Goal: Transaction & Acquisition: Purchase product/service

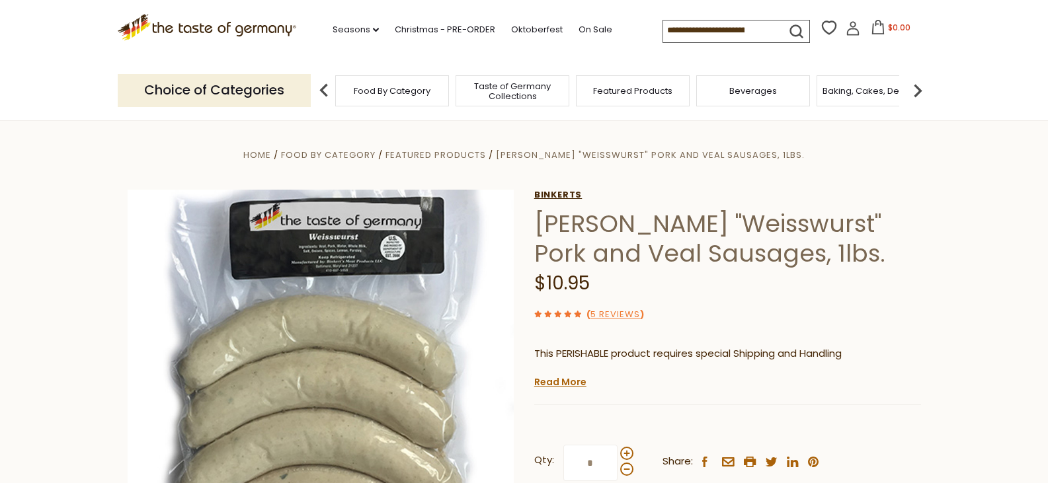
click at [790, 195] on link "Binkerts" at bounding box center [727, 195] width 387 height 11
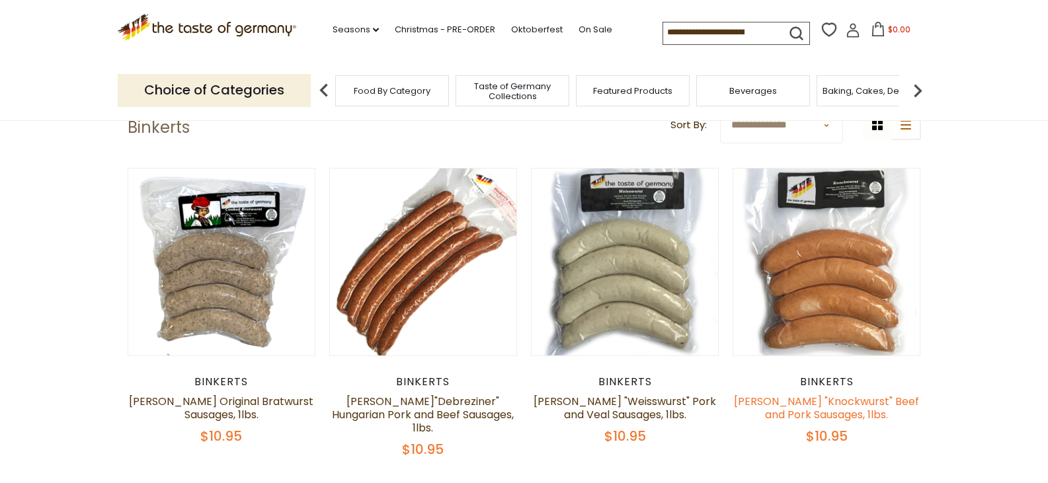
scroll to position [132, 0]
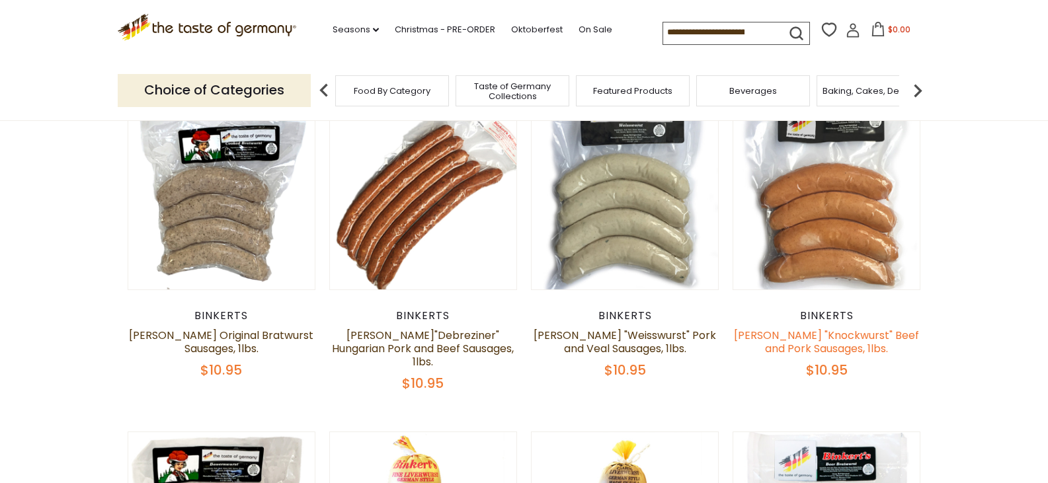
click at [858, 334] on link "[PERSON_NAME] "Knockwurst" Beef and Pork Sausages, 1lbs." at bounding box center [826, 342] width 185 height 28
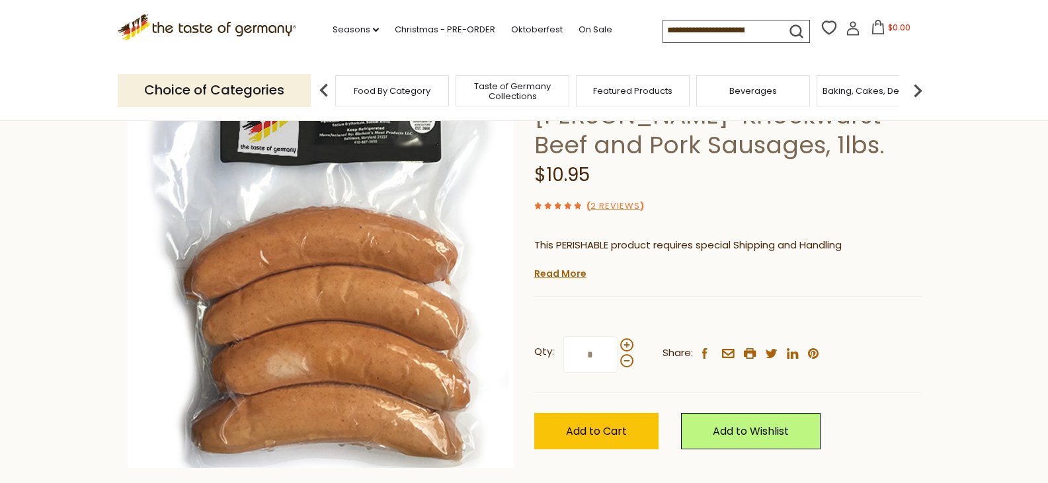
scroll to position [132, 0]
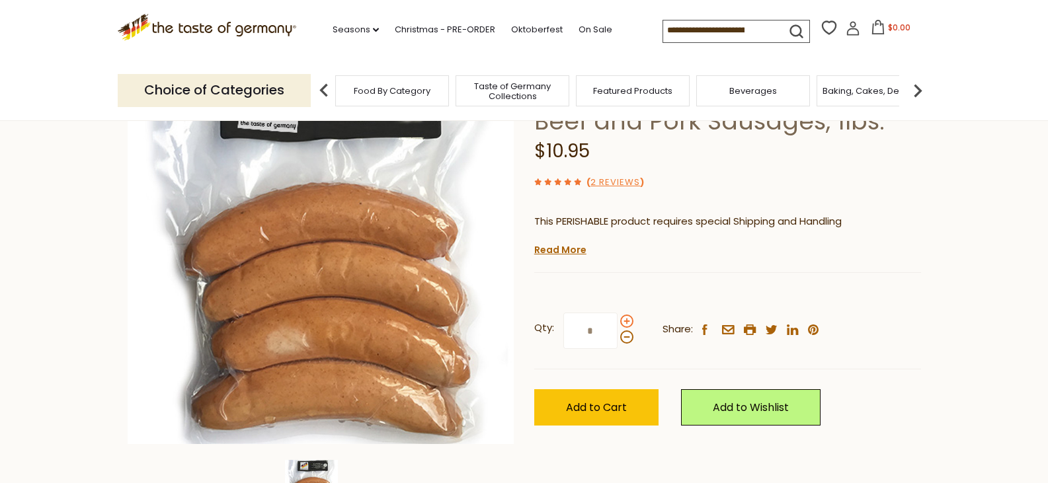
click at [624, 319] on span at bounding box center [626, 321] width 13 height 13
click at [618, 319] on input "*" at bounding box center [591, 331] width 54 height 36
click at [624, 319] on span at bounding box center [626, 321] width 13 height 13
click at [618, 319] on input "*" at bounding box center [591, 331] width 54 height 36
click at [624, 319] on span at bounding box center [626, 321] width 13 height 13
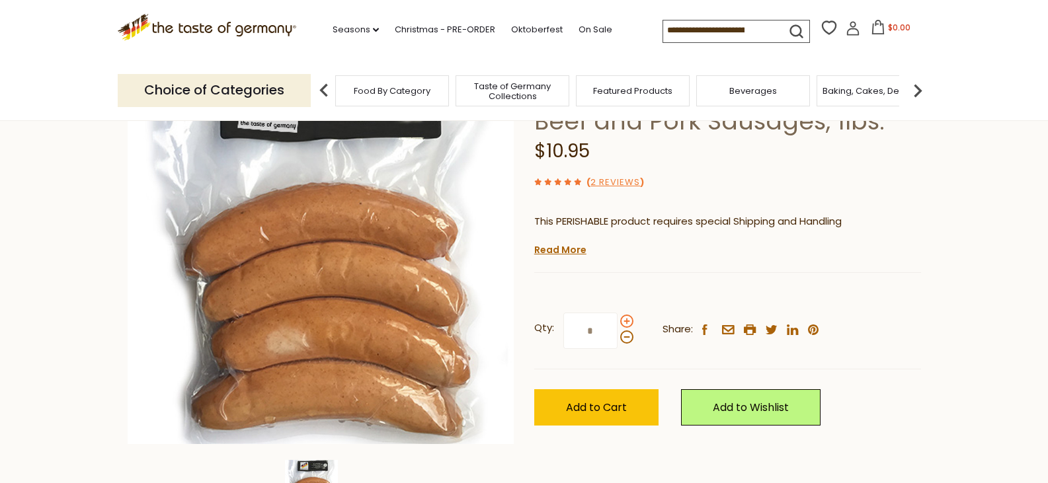
click at [618, 319] on input "*" at bounding box center [591, 331] width 54 height 36
click at [624, 319] on span at bounding box center [626, 321] width 13 height 13
click at [618, 319] on input "*" at bounding box center [591, 331] width 54 height 36
click at [624, 319] on span at bounding box center [626, 321] width 13 height 13
click at [618, 319] on input "*" at bounding box center [591, 331] width 54 height 36
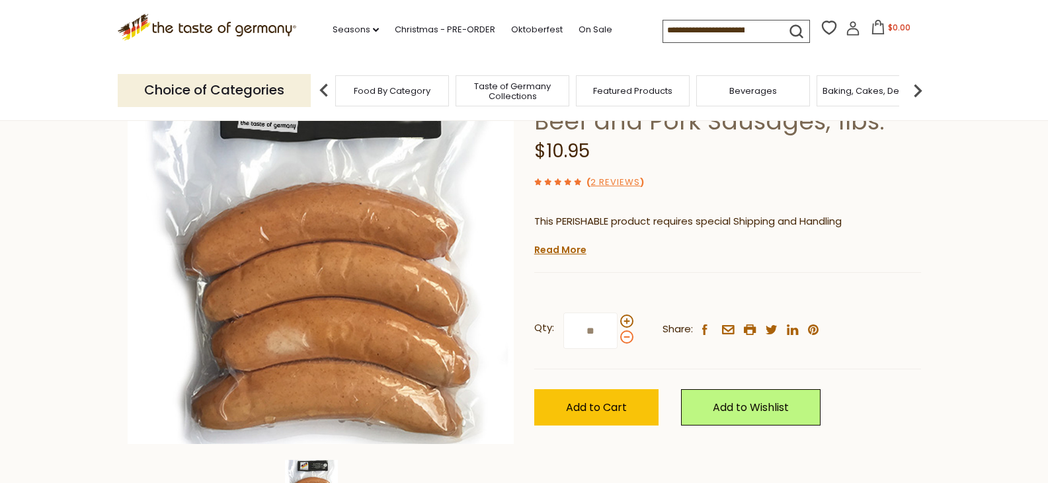
click at [622, 335] on span at bounding box center [626, 337] width 13 height 13
click at [618, 335] on input "**" at bounding box center [591, 331] width 54 height 36
click at [622, 336] on span at bounding box center [626, 337] width 13 height 13
click at [618, 336] on input "*" at bounding box center [591, 331] width 54 height 36
type input "*"
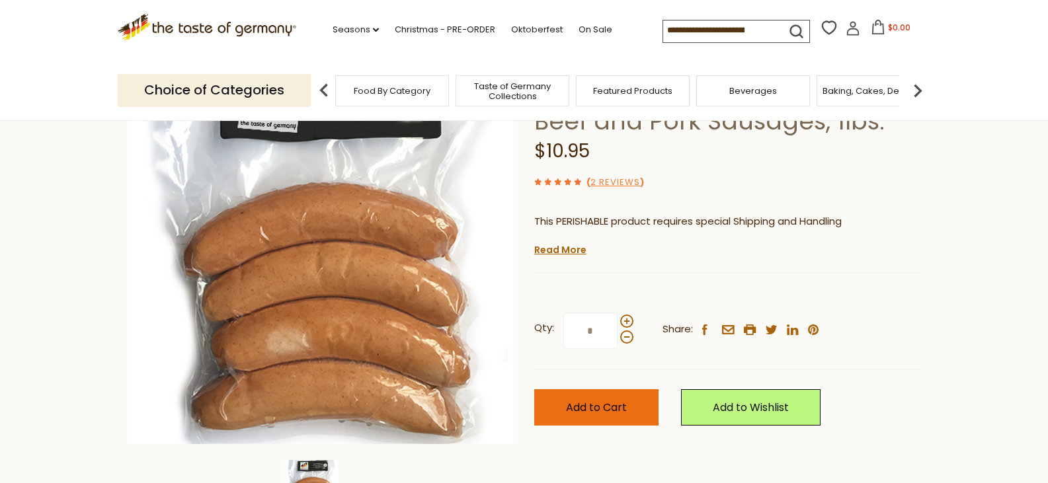
click at [601, 417] on button "Add to Cart" at bounding box center [596, 408] width 124 height 36
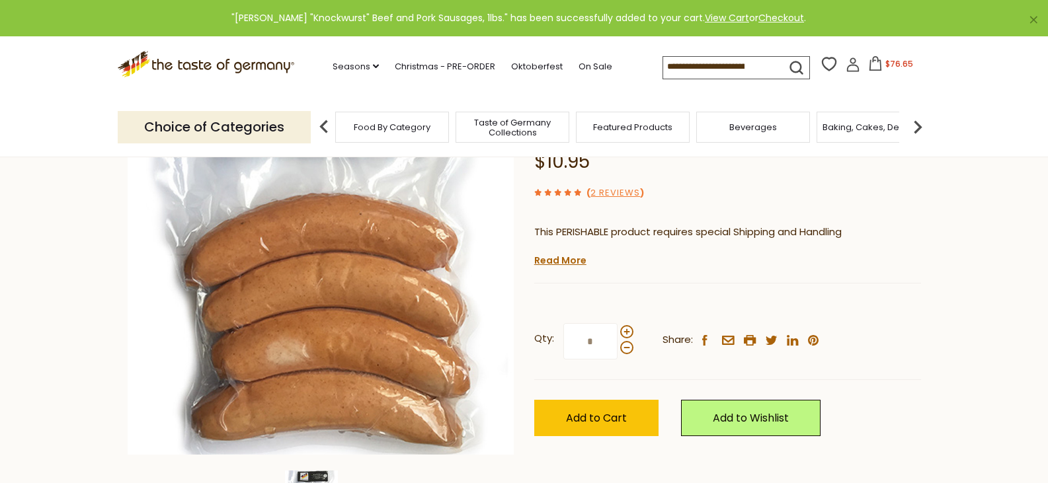
scroll to position [0, 0]
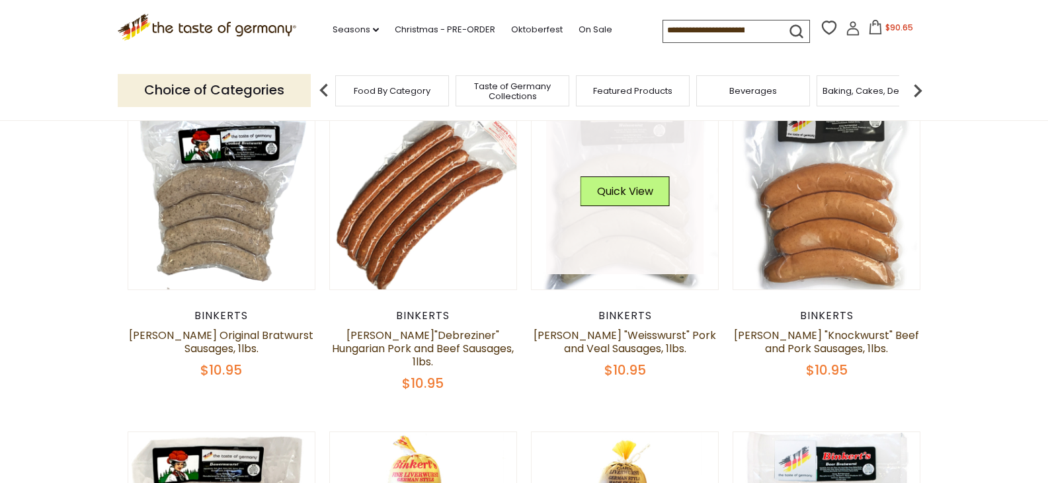
click at [626, 255] on link at bounding box center [624, 196] width 157 height 157
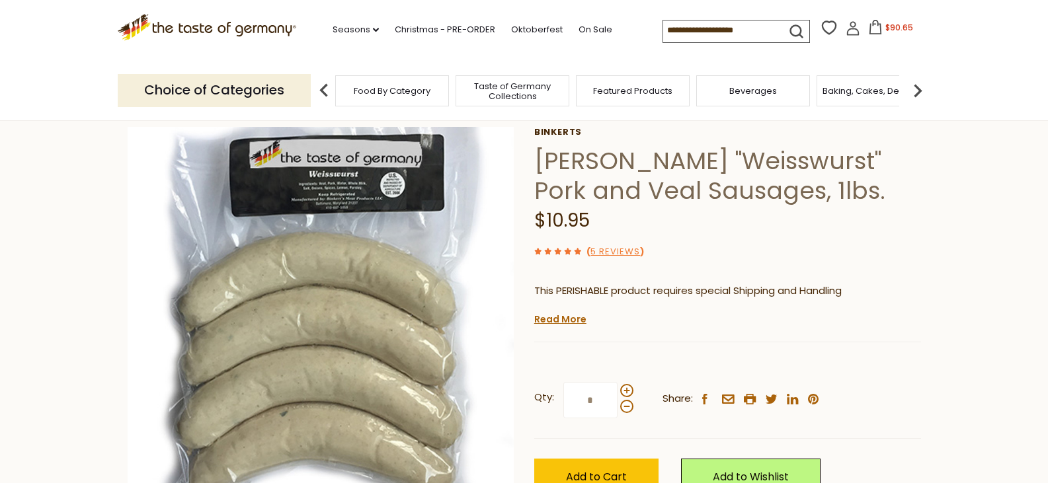
scroll to position [132, 0]
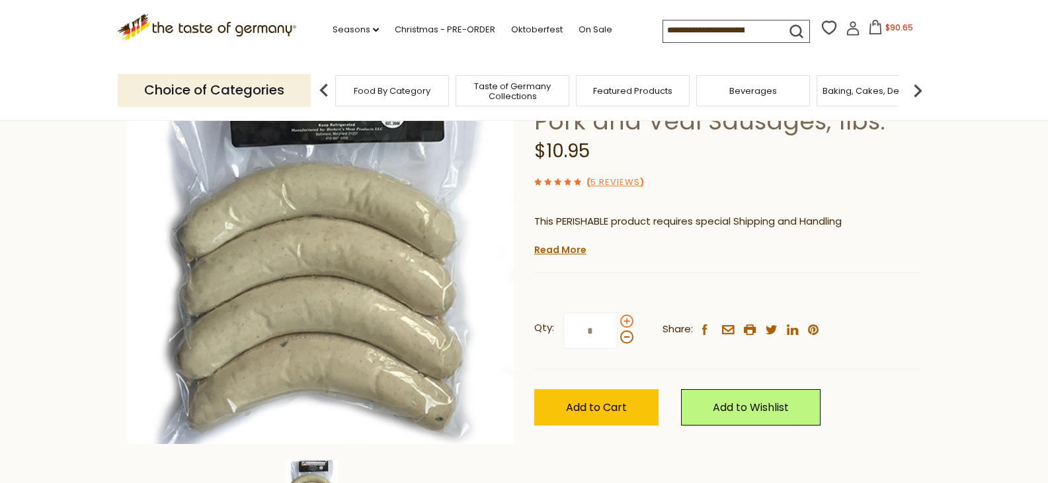
click at [625, 324] on span at bounding box center [626, 321] width 13 height 13
click at [618, 324] on input "*" at bounding box center [591, 331] width 54 height 36
click at [625, 324] on span at bounding box center [626, 321] width 13 height 13
click at [618, 324] on input "*" at bounding box center [591, 331] width 54 height 36
click at [625, 324] on span at bounding box center [626, 321] width 13 height 13
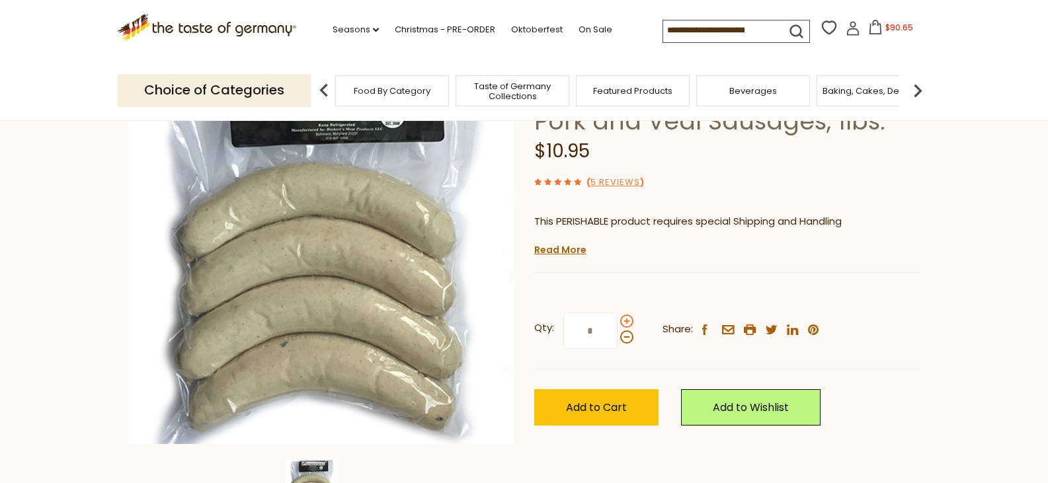
click at [618, 324] on input "*" at bounding box center [591, 331] width 54 height 36
click at [625, 324] on span at bounding box center [626, 321] width 13 height 13
click at [618, 324] on input "*" at bounding box center [591, 331] width 54 height 36
click at [624, 334] on span at bounding box center [626, 337] width 13 height 13
click at [618, 334] on input "*" at bounding box center [591, 331] width 54 height 36
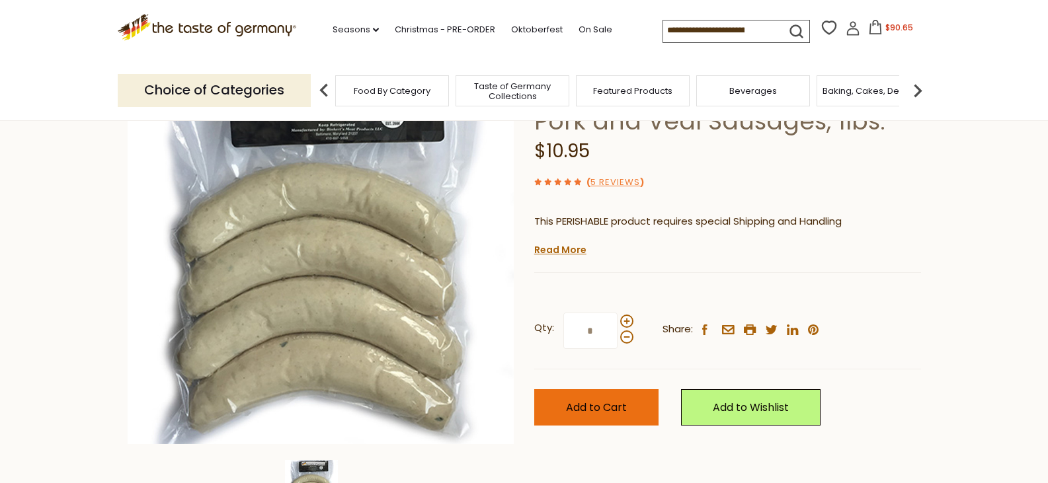
click at [601, 415] on span "Add to Cart" at bounding box center [596, 407] width 61 height 15
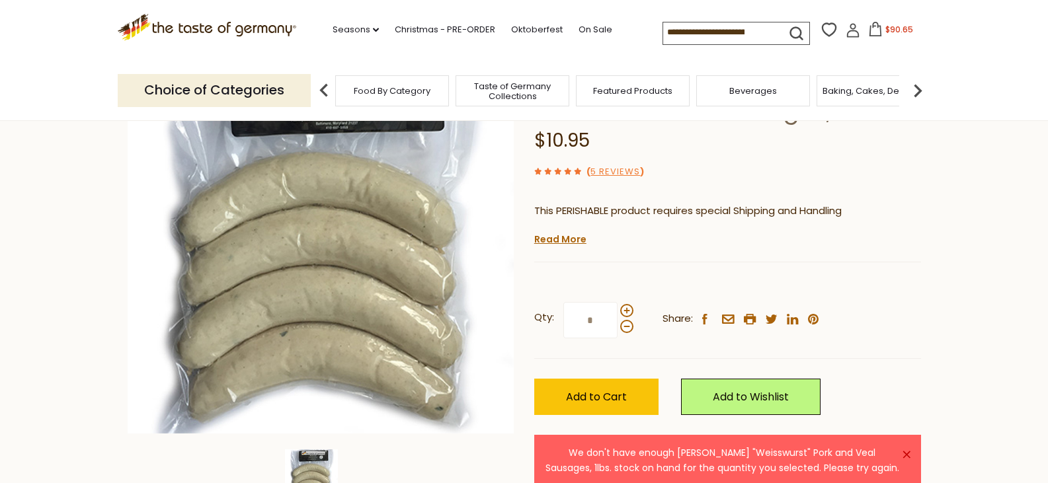
scroll to position [66, 0]
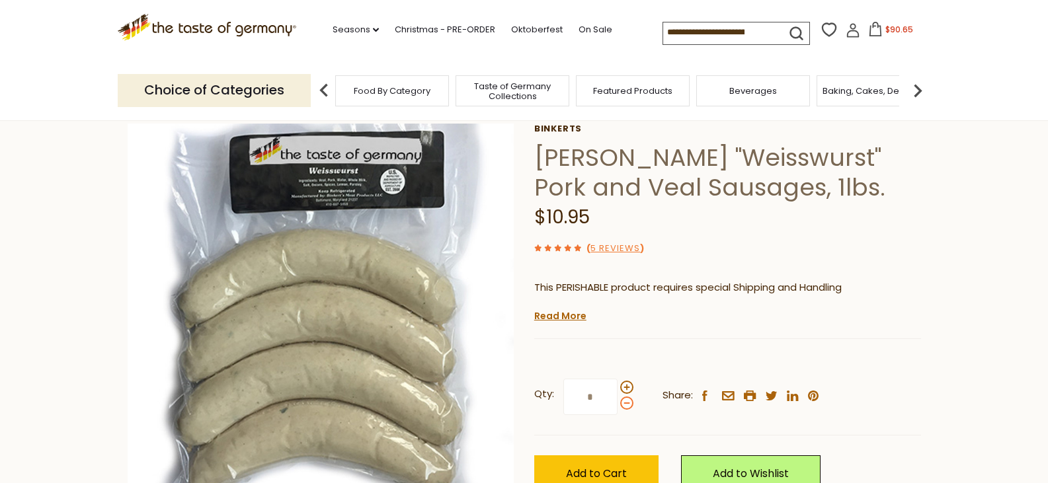
click at [620, 404] on span at bounding box center [626, 403] width 13 height 13
click at [618, 404] on input "*" at bounding box center [591, 397] width 54 height 36
click at [624, 405] on span at bounding box center [626, 403] width 13 height 13
click at [618, 405] on input "*" at bounding box center [591, 397] width 54 height 36
drag, startPoint x: 625, startPoint y: 392, endPoint x: 626, endPoint y: 415, distance: 23.8
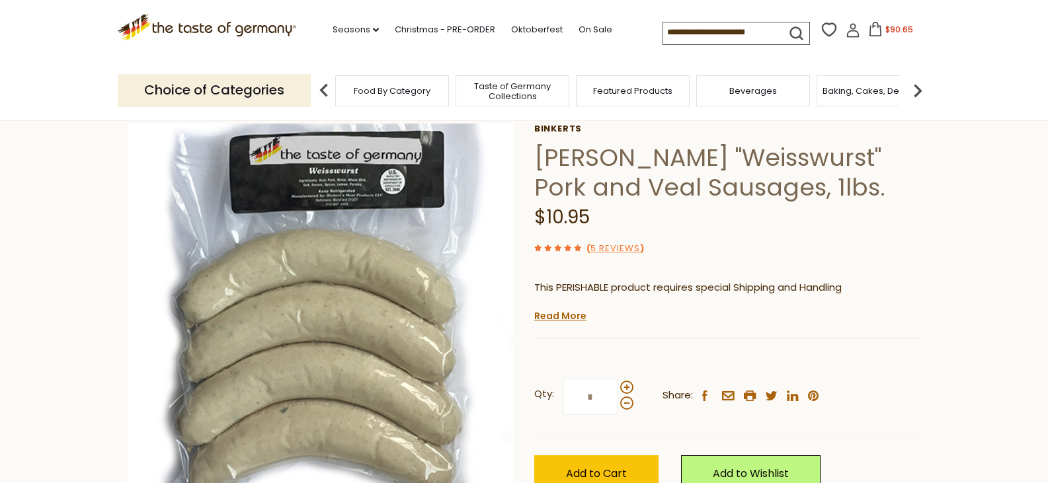
click at [626, 392] on span at bounding box center [626, 387] width 13 height 13
click at [618, 392] on input "*" at bounding box center [591, 397] width 54 height 36
click at [628, 466] on button "Add to Cart" at bounding box center [596, 474] width 124 height 36
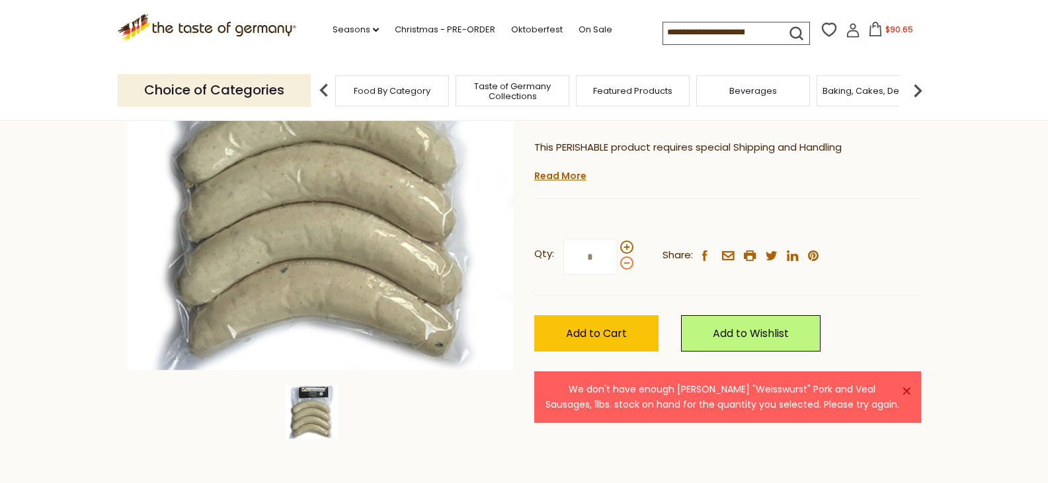
scroll to position [132, 0]
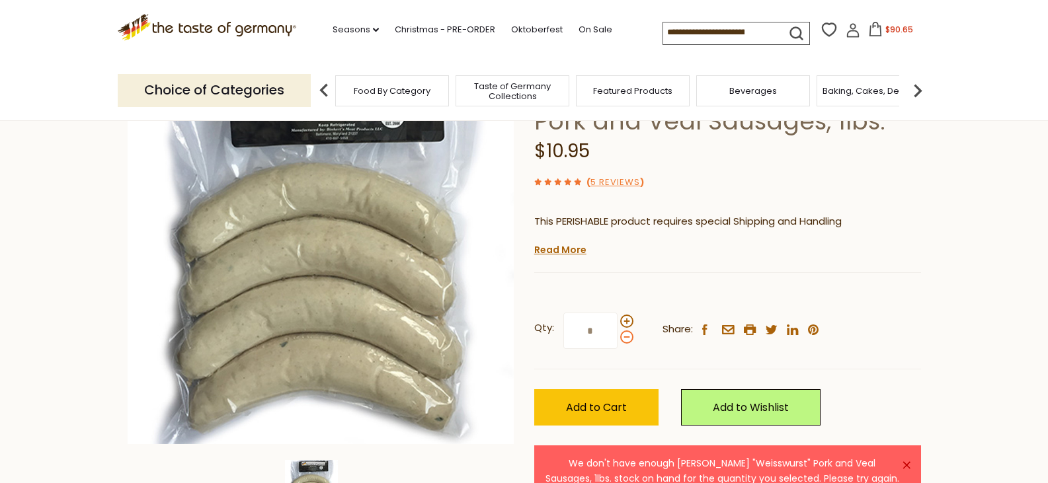
click at [628, 337] on span at bounding box center [626, 337] width 13 height 13
click at [618, 337] on input "*" at bounding box center [591, 331] width 54 height 36
click at [628, 337] on span at bounding box center [626, 337] width 13 height 13
click at [618, 337] on input "*" at bounding box center [591, 331] width 54 height 36
click at [628, 337] on span at bounding box center [626, 337] width 13 height 13
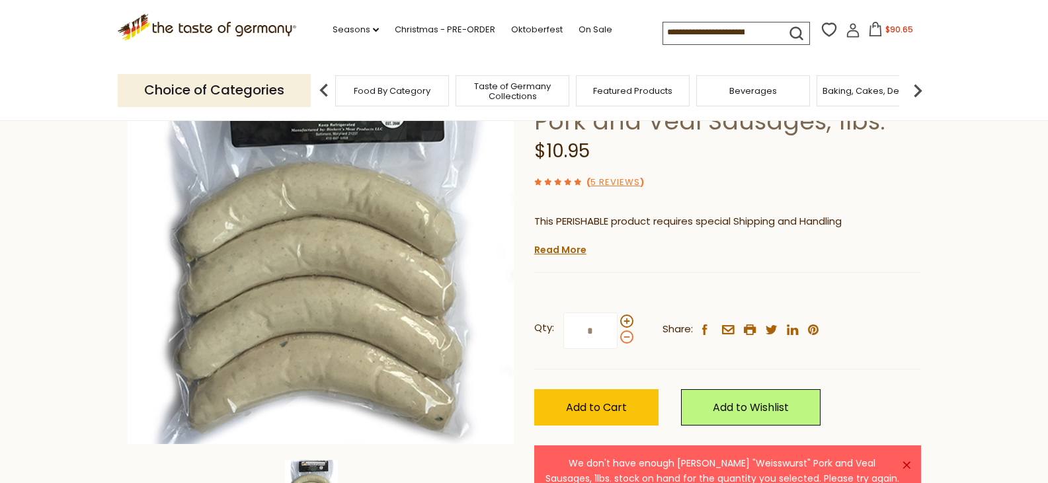
click at [618, 337] on input "*" at bounding box center [591, 331] width 54 height 36
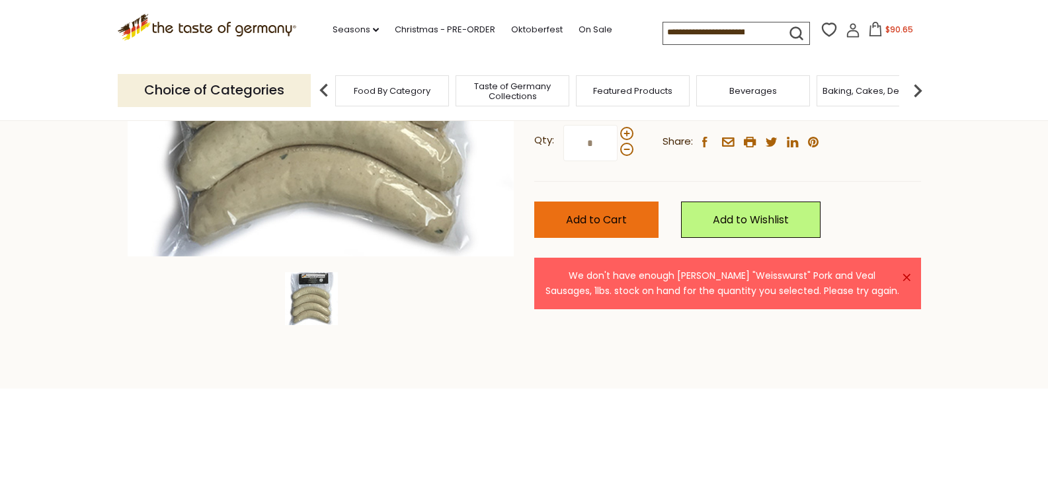
scroll to position [198, 0]
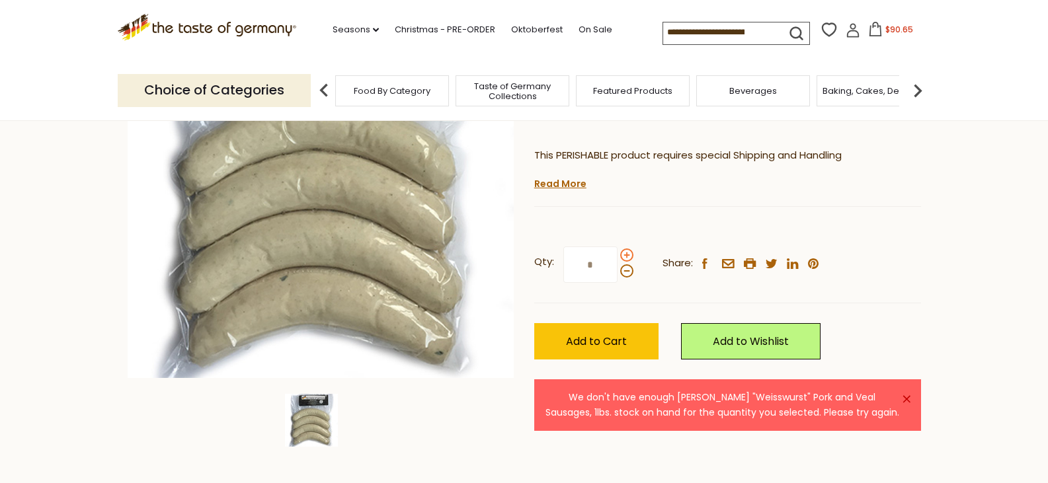
click at [628, 257] on span at bounding box center [626, 255] width 13 height 13
click at [618, 257] on input "*" at bounding box center [591, 265] width 54 height 36
click at [623, 270] on span at bounding box center [626, 271] width 13 height 13
click at [618, 270] on input "*" at bounding box center [591, 265] width 54 height 36
click at [624, 251] on span at bounding box center [626, 255] width 13 height 13
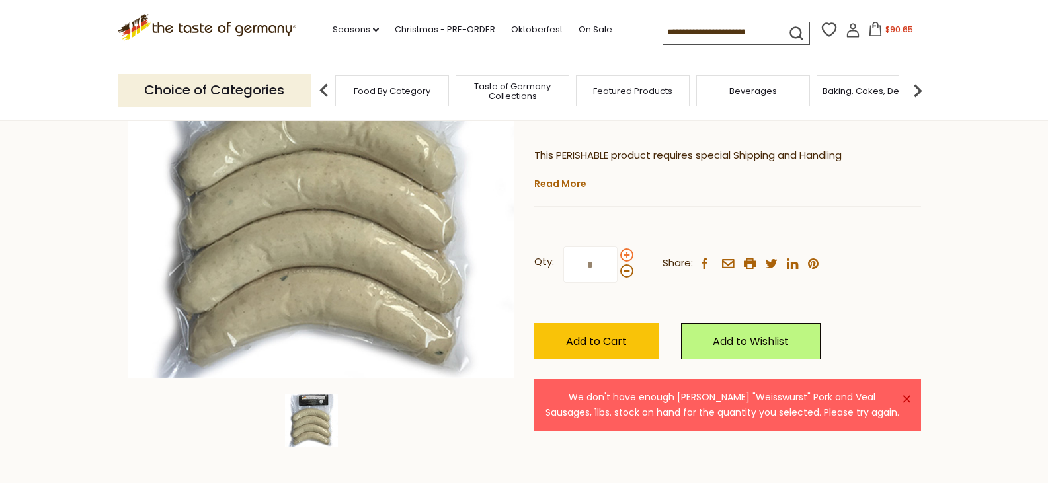
click at [618, 251] on input "*" at bounding box center [591, 265] width 54 height 36
type input "*"
click at [619, 339] on span "Add to Cart" at bounding box center [596, 341] width 61 height 15
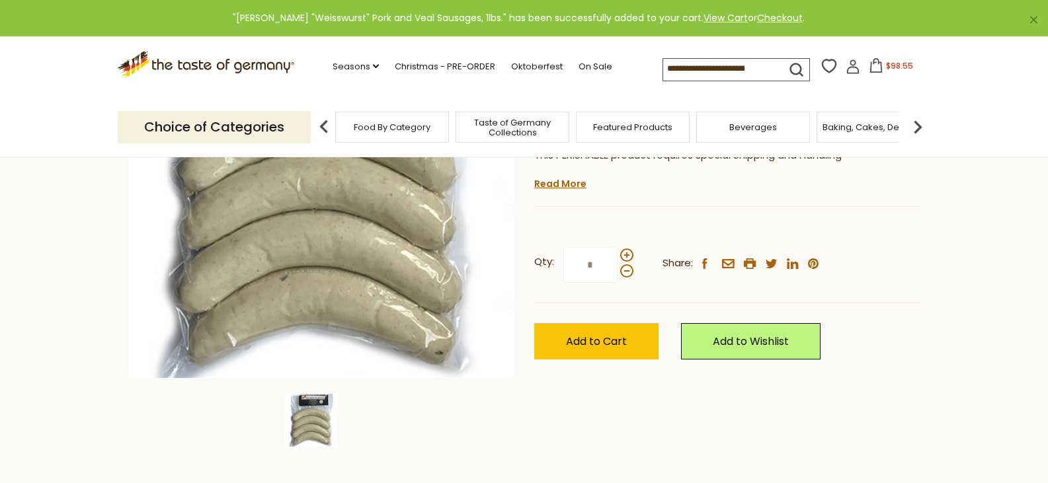
click at [896, 70] on span "$98.55" at bounding box center [899, 65] width 27 height 11
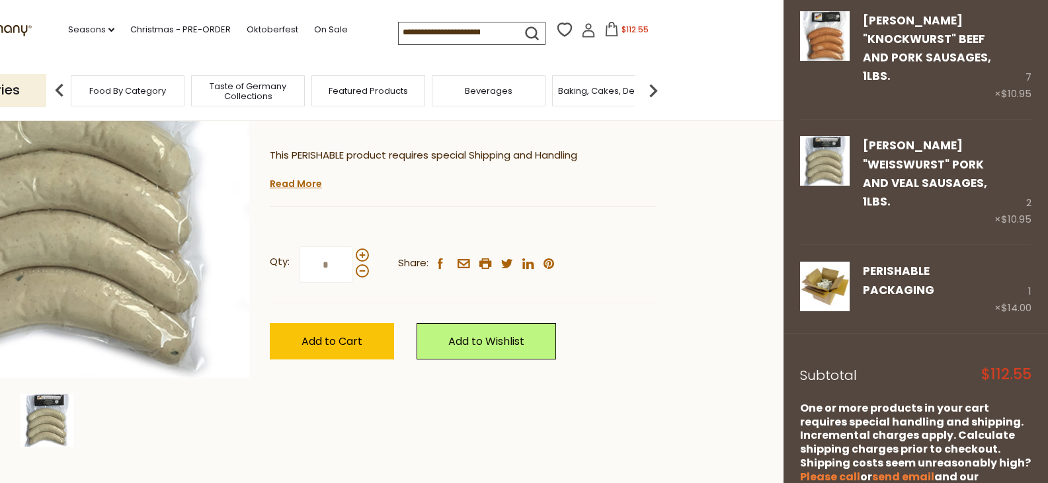
scroll to position [147, 0]
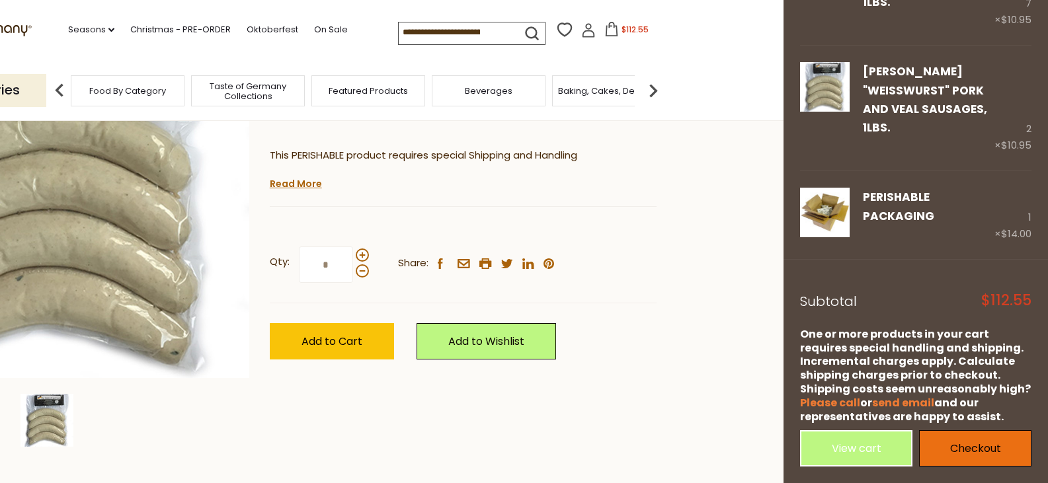
click at [957, 443] on link "Checkout" at bounding box center [975, 449] width 112 height 36
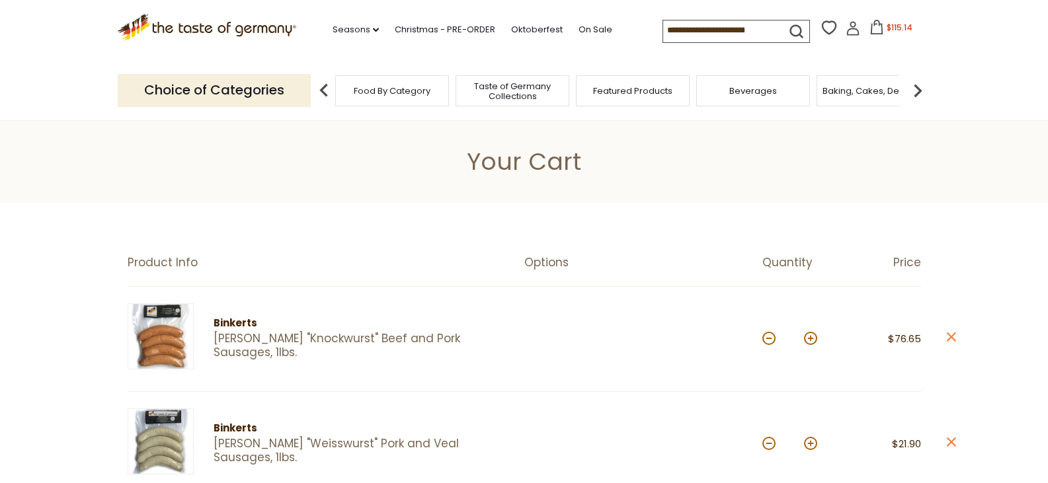
click at [948, 444] on icon "close" at bounding box center [951, 443] width 10 height 10
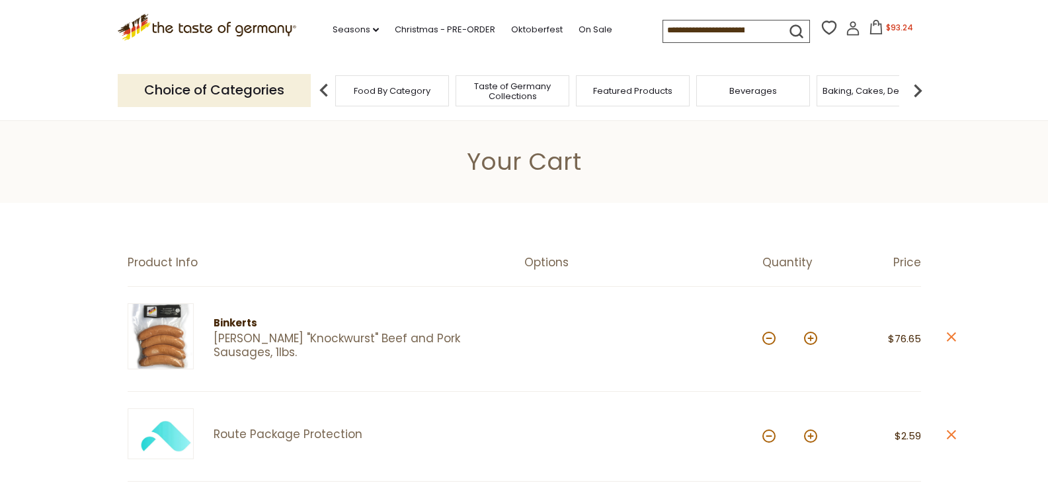
click at [898, 28] on span "$93.24" at bounding box center [899, 27] width 27 height 11
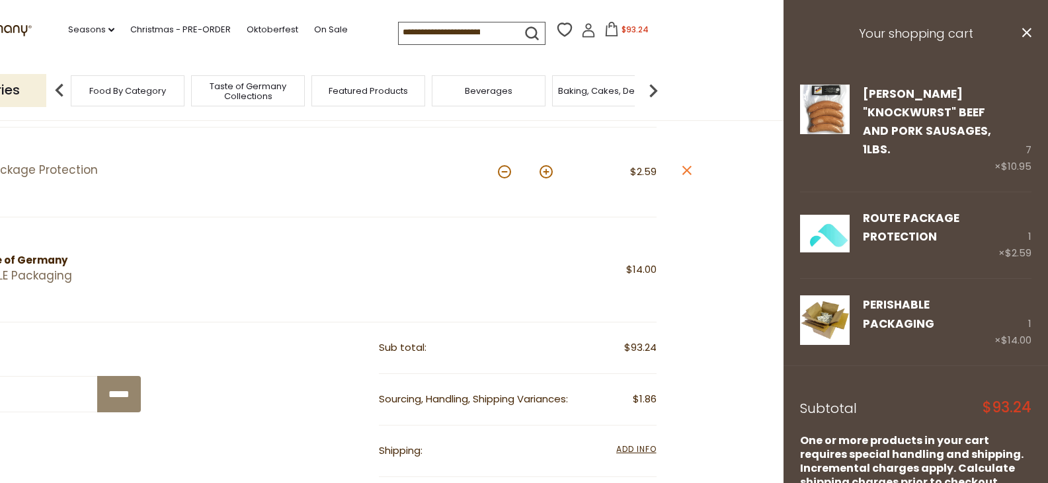
scroll to position [107, 0]
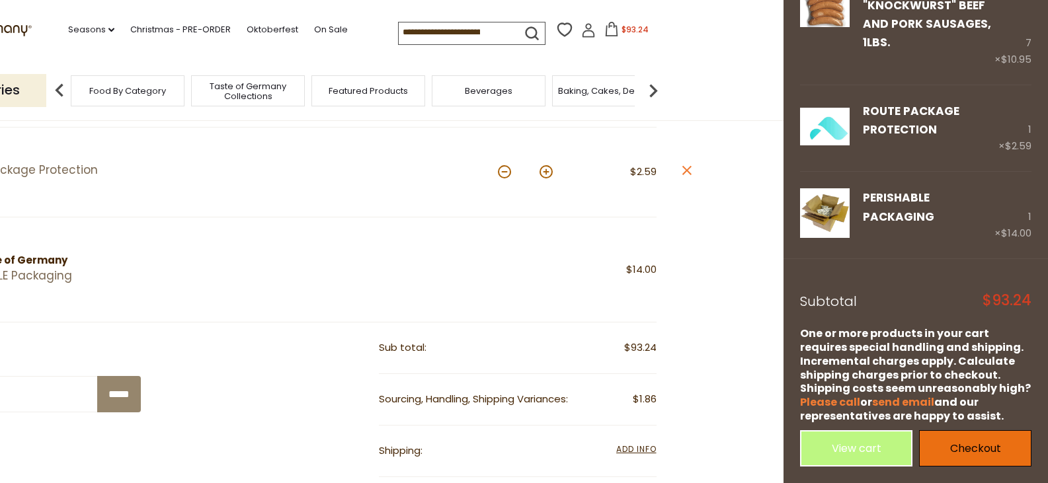
click at [988, 452] on link "Checkout" at bounding box center [975, 449] width 112 height 36
